Goal: Information Seeking & Learning: Learn about a topic

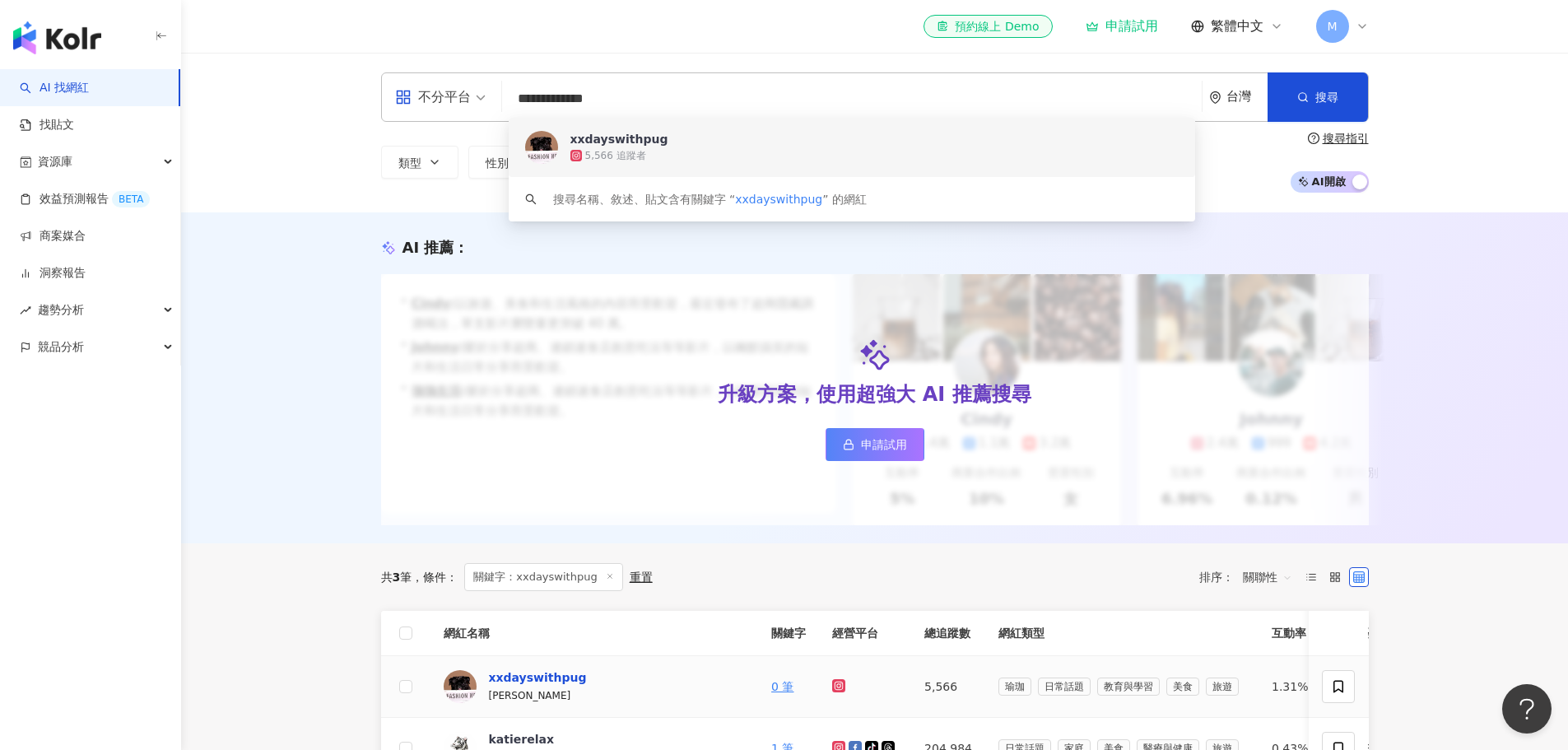
click at [519, 686] on div "xxdayswithpug" at bounding box center [538, 677] width 98 height 16
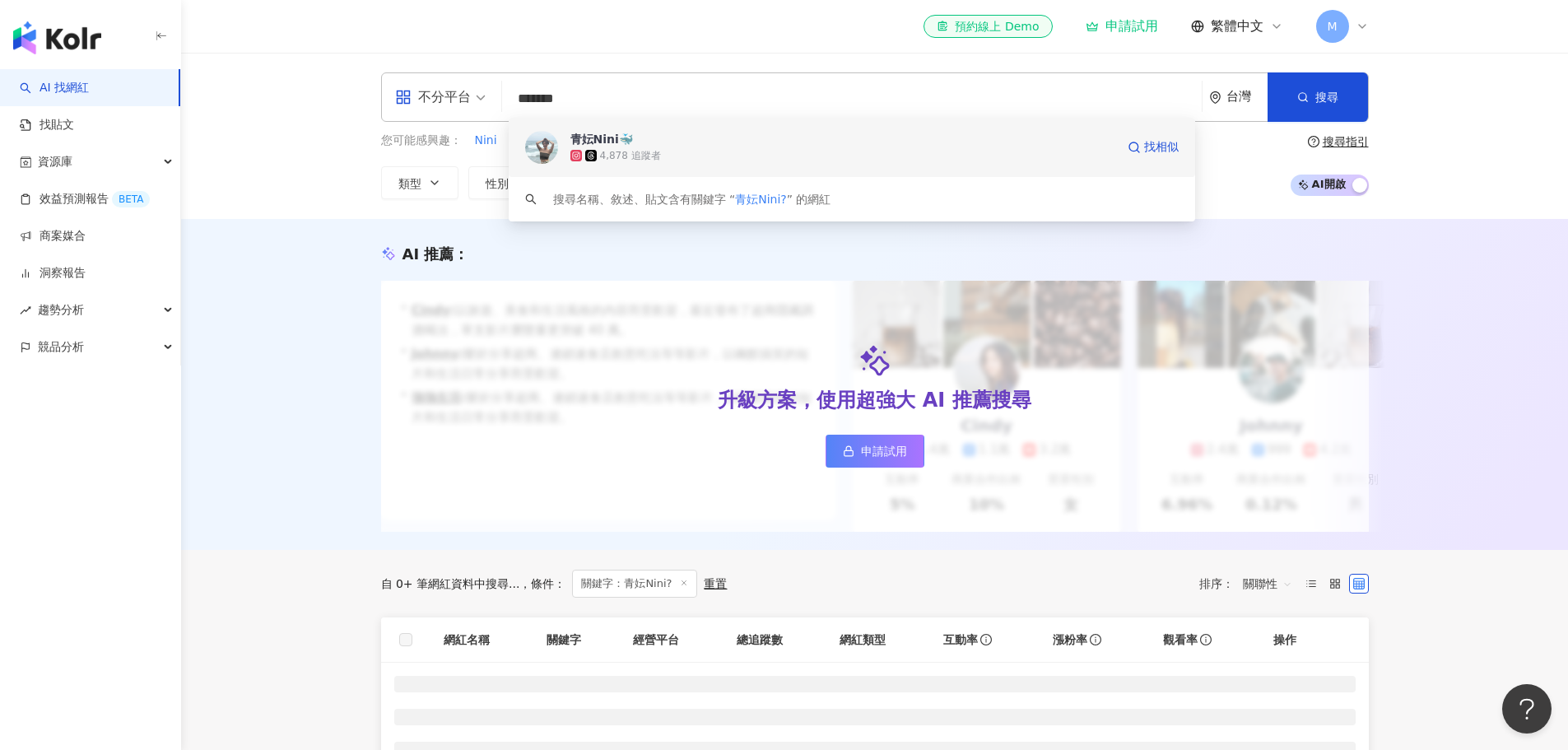
click at [629, 150] on div "4,878 追蹤者" at bounding box center [630, 156] width 61 height 14
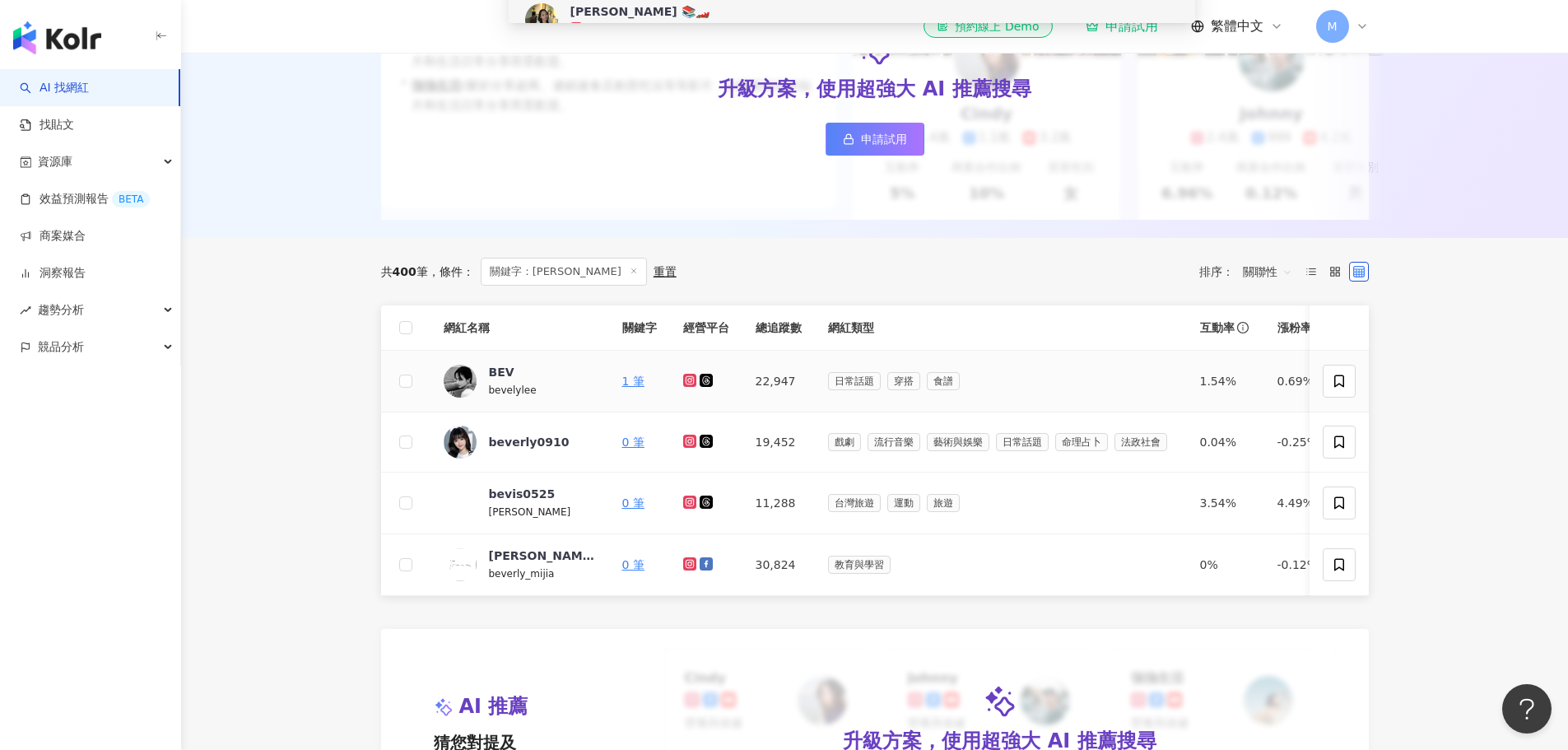
scroll to position [329, 0]
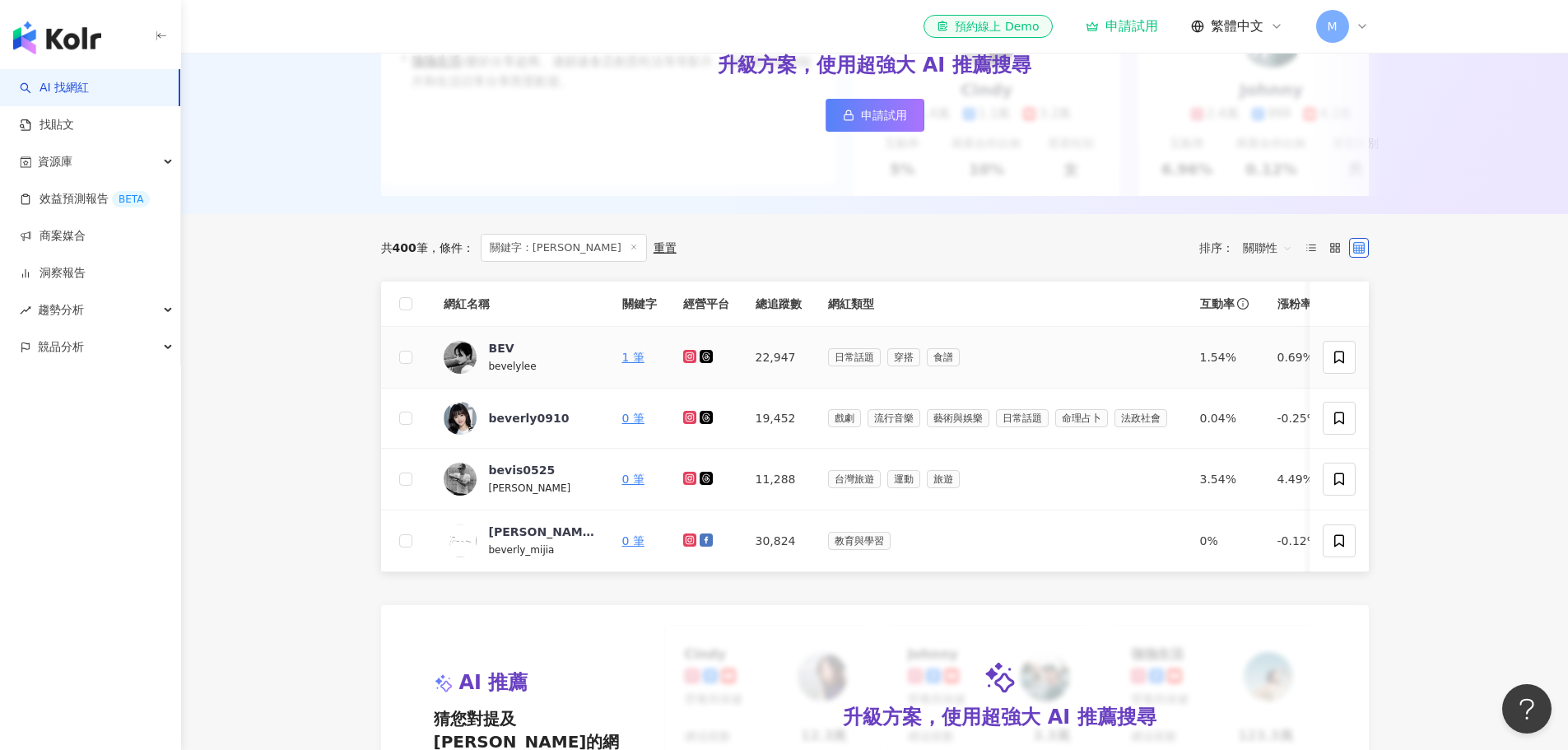
click at [688, 362] on icon at bounding box center [690, 356] width 11 height 10
click at [692, 422] on icon at bounding box center [690, 417] width 11 height 10
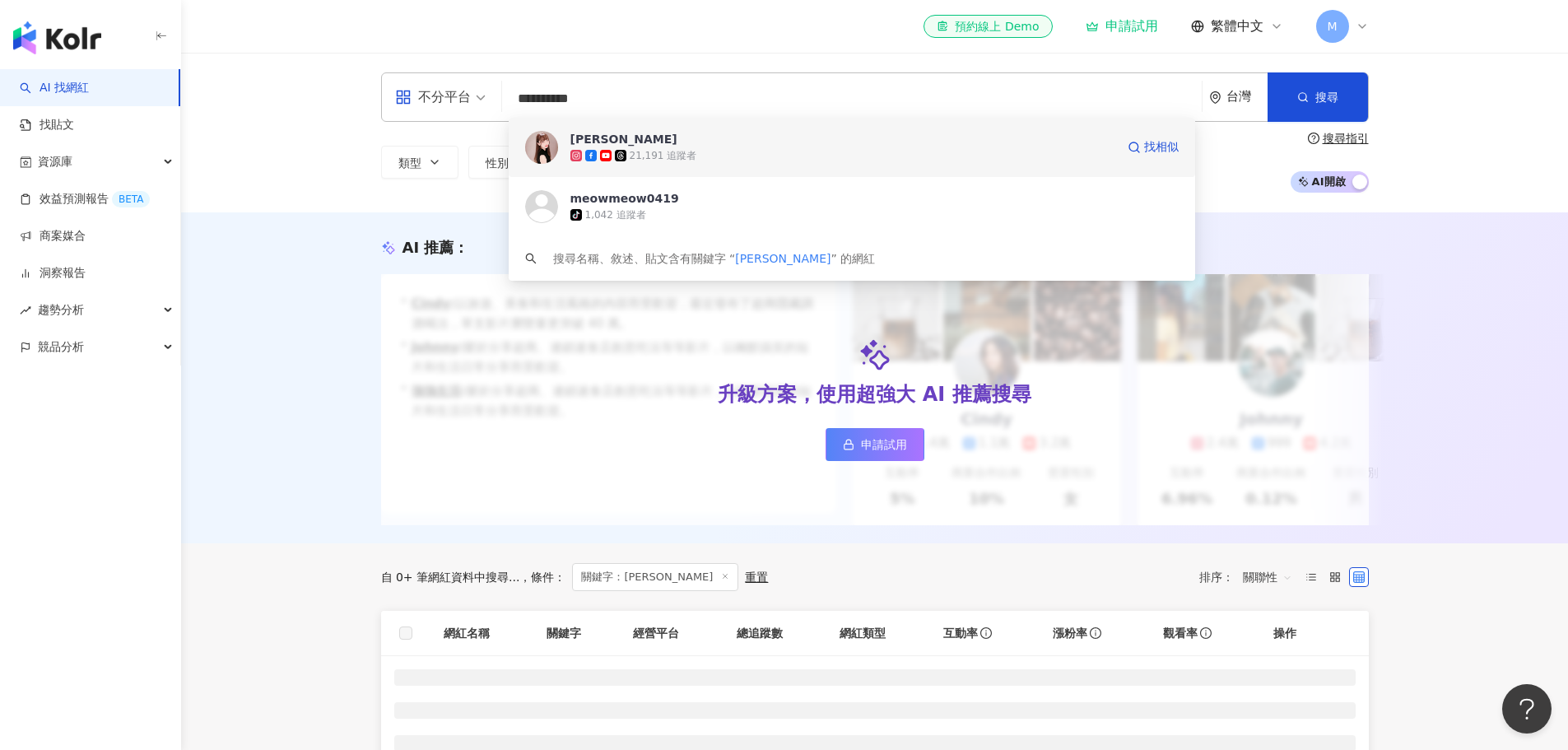
click at [651, 149] on div "21,191 追蹤者" at bounding box center [663, 156] width 68 height 14
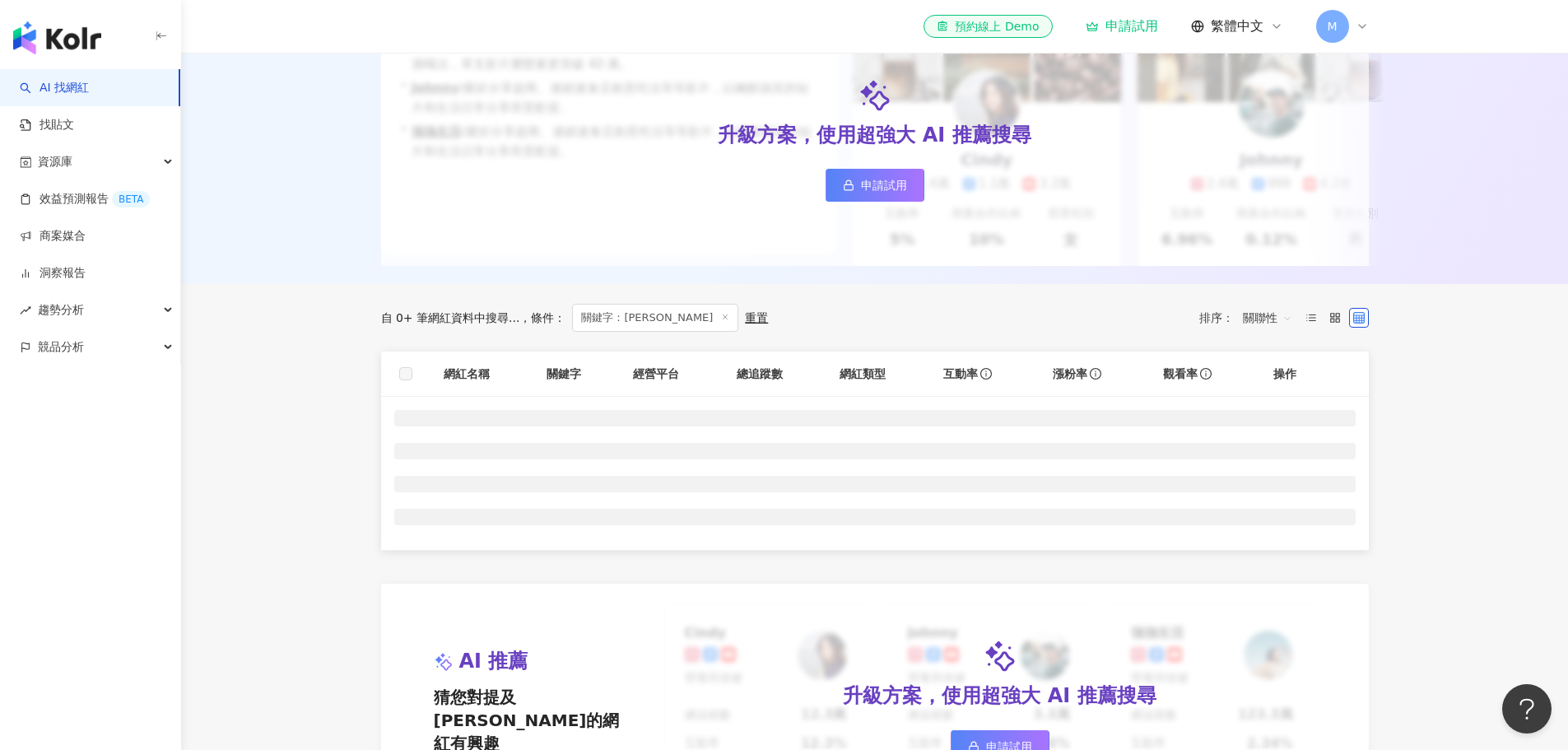
scroll to position [82, 0]
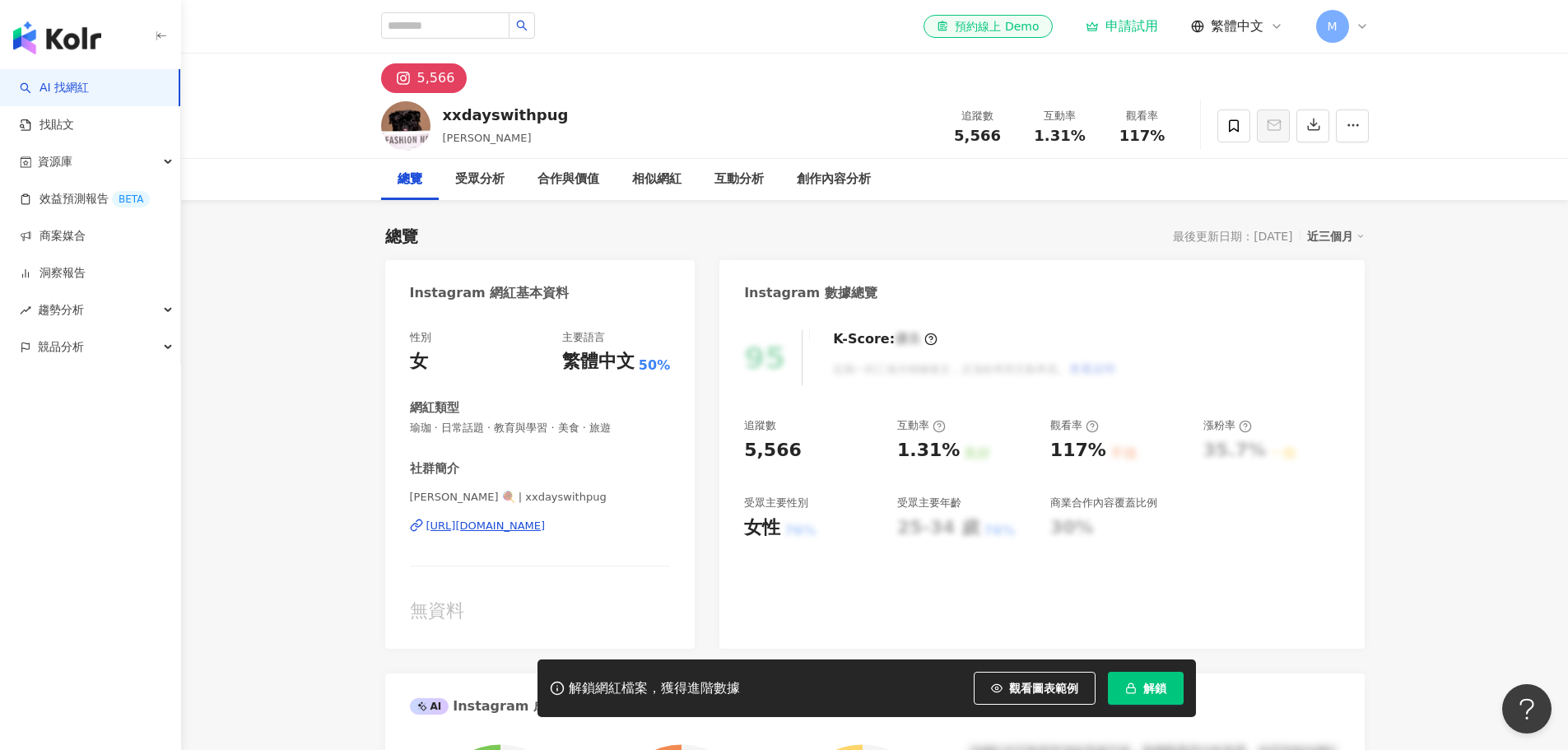
click at [501, 525] on div "https://www.instagram.com/xxdayswithpug/" at bounding box center [486, 525] width 120 height 14
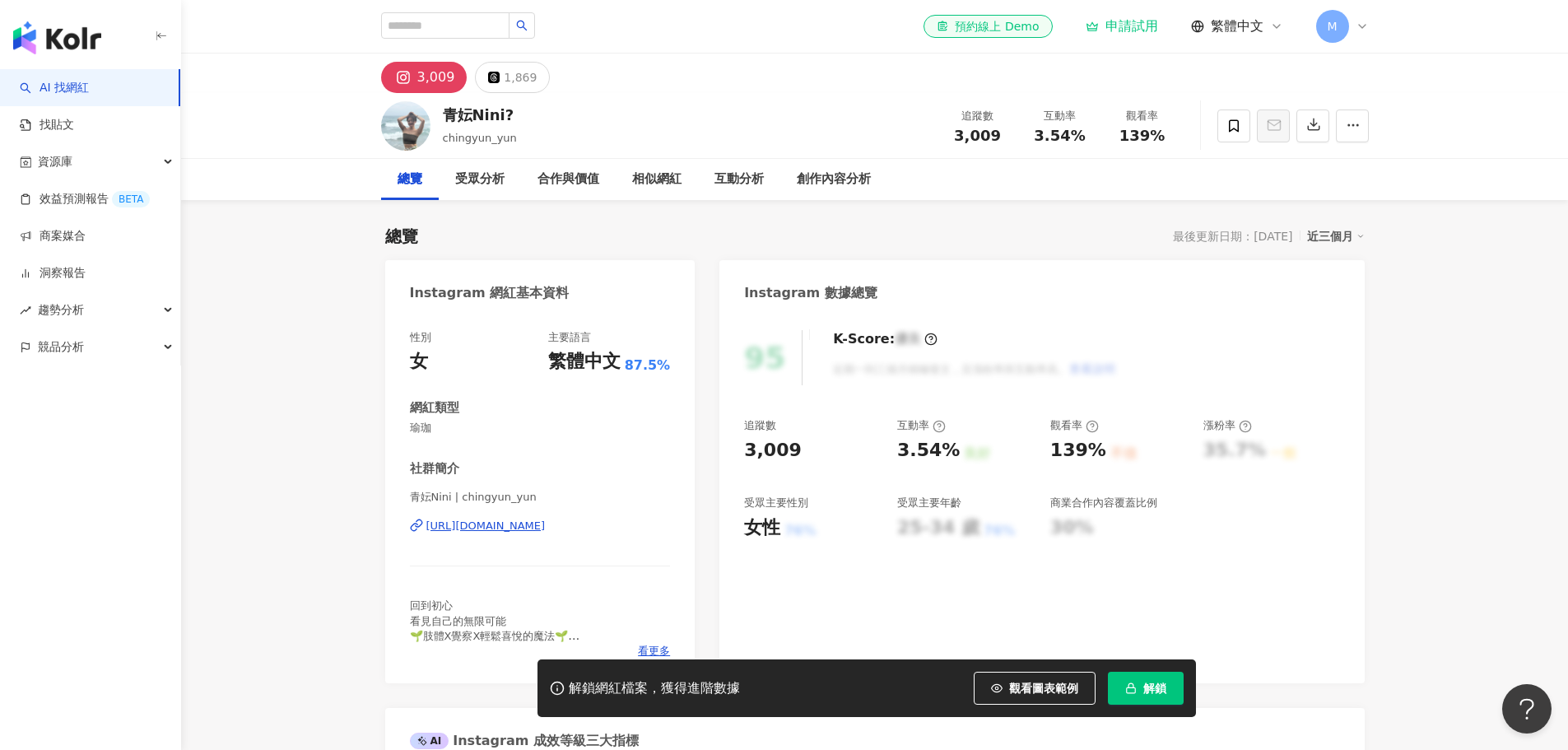
click at [487, 528] on div "https://www.instagram.com/chingyun_yun/" at bounding box center [486, 525] width 120 height 14
